Goal: Task Accomplishment & Management: Manage account settings

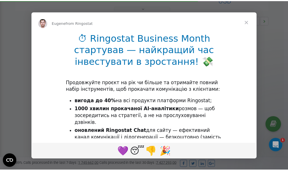
scroll to position [170, 0]
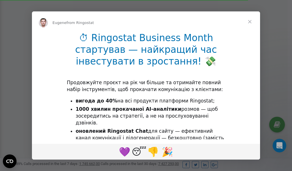
click at [251, 22] on span "Close" at bounding box center [249, 21] width 21 height 21
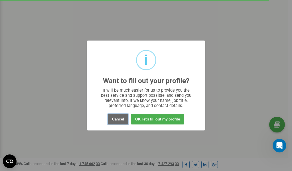
click at [119, 119] on button "Cancel" at bounding box center [118, 119] width 21 height 11
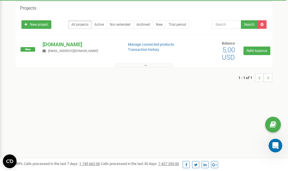
scroll to position [0, 0]
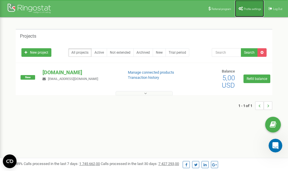
click at [250, 8] on span "Profile settings" at bounding box center [251, 8] width 17 height 3
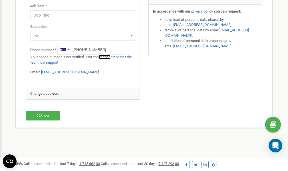
click at [107, 56] on link "verify it" at bounding box center [105, 57] width 12 height 4
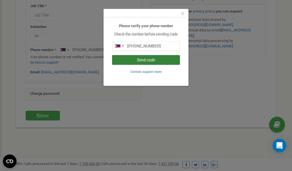
click at [135, 59] on button "Send code" at bounding box center [146, 60] width 68 height 10
